Goal: Information Seeking & Learning: Understand process/instructions

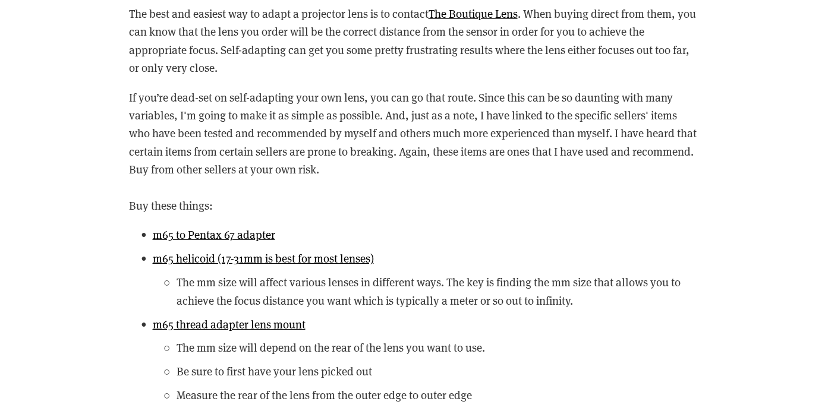
scroll to position [2178, 0]
drag, startPoint x: 148, startPoint y: 240, endPoint x: 322, endPoint y: 265, distance: 175.4
drag, startPoint x: 288, startPoint y: 235, endPoint x: 150, endPoint y: 229, distance: 138.7
click at [153, 229] on p "m65 to Pentax 67 adapter" at bounding box center [426, 236] width 547 height 18
copy link "m65 to Pentax 67 adapter"
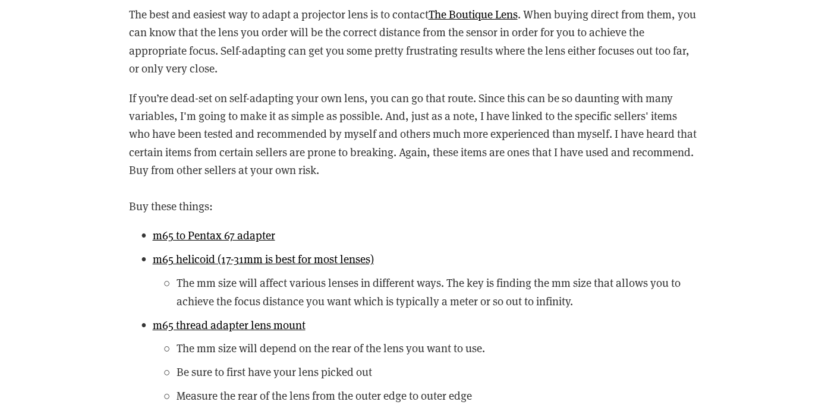
click at [444, 199] on p "If you’re dead-set on self-adapting your own lens, you can go that route. Since…" at bounding box center [414, 152] width 571 height 127
drag, startPoint x: 149, startPoint y: 260, endPoint x: 189, endPoint y: 271, distance: 41.2
click at [190, 268] on p "m65 helicoid (17-31mm is best for most lenses)" at bounding box center [426, 259] width 547 height 18
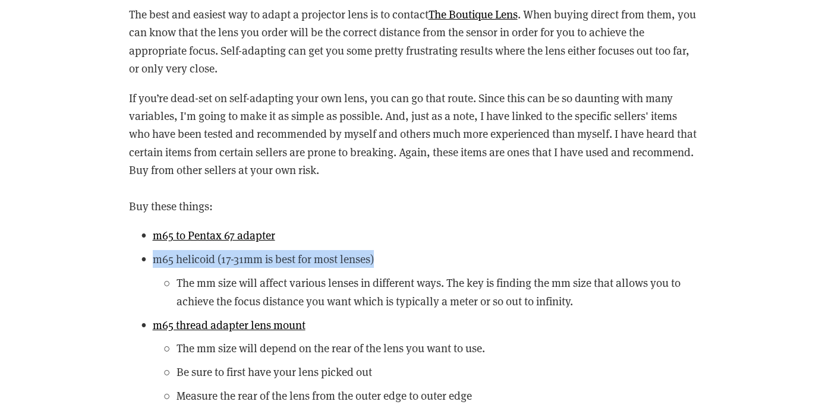
drag, startPoint x: 379, startPoint y: 261, endPoint x: 153, endPoint y: 253, distance: 225.5
copy link "m65 helicoid (17-31mm is best for most lenses)"
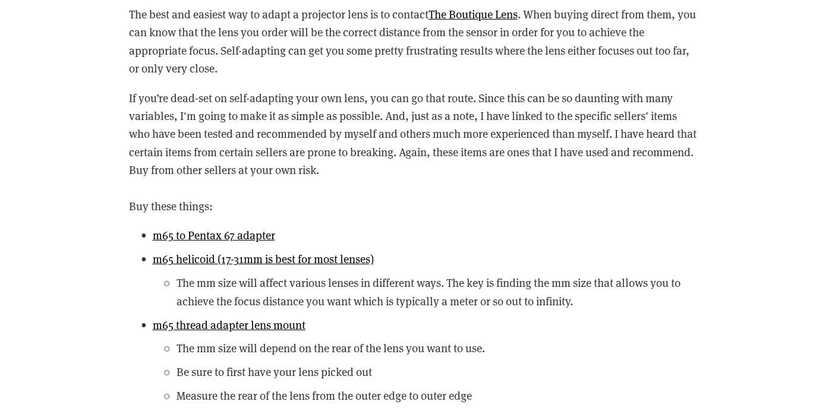
click at [405, 324] on p "m65 thread adapter lens mount" at bounding box center [426, 325] width 547 height 18
drag, startPoint x: 145, startPoint y: 330, endPoint x: 321, endPoint y: 338, distance: 176.2
drag, startPoint x: 315, startPoint y: 323, endPoint x: 152, endPoint y: 325, distance: 162.9
click at [153, 325] on p "m65 thread adapter lens mount" at bounding box center [426, 325] width 547 height 18
copy link "m65 thread adapter lens mount"
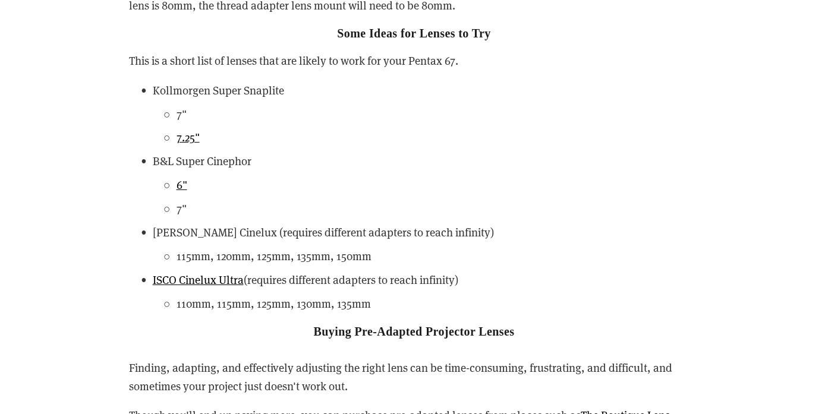
scroll to position [2909, 0]
